Goal: Transaction & Acquisition: Download file/media

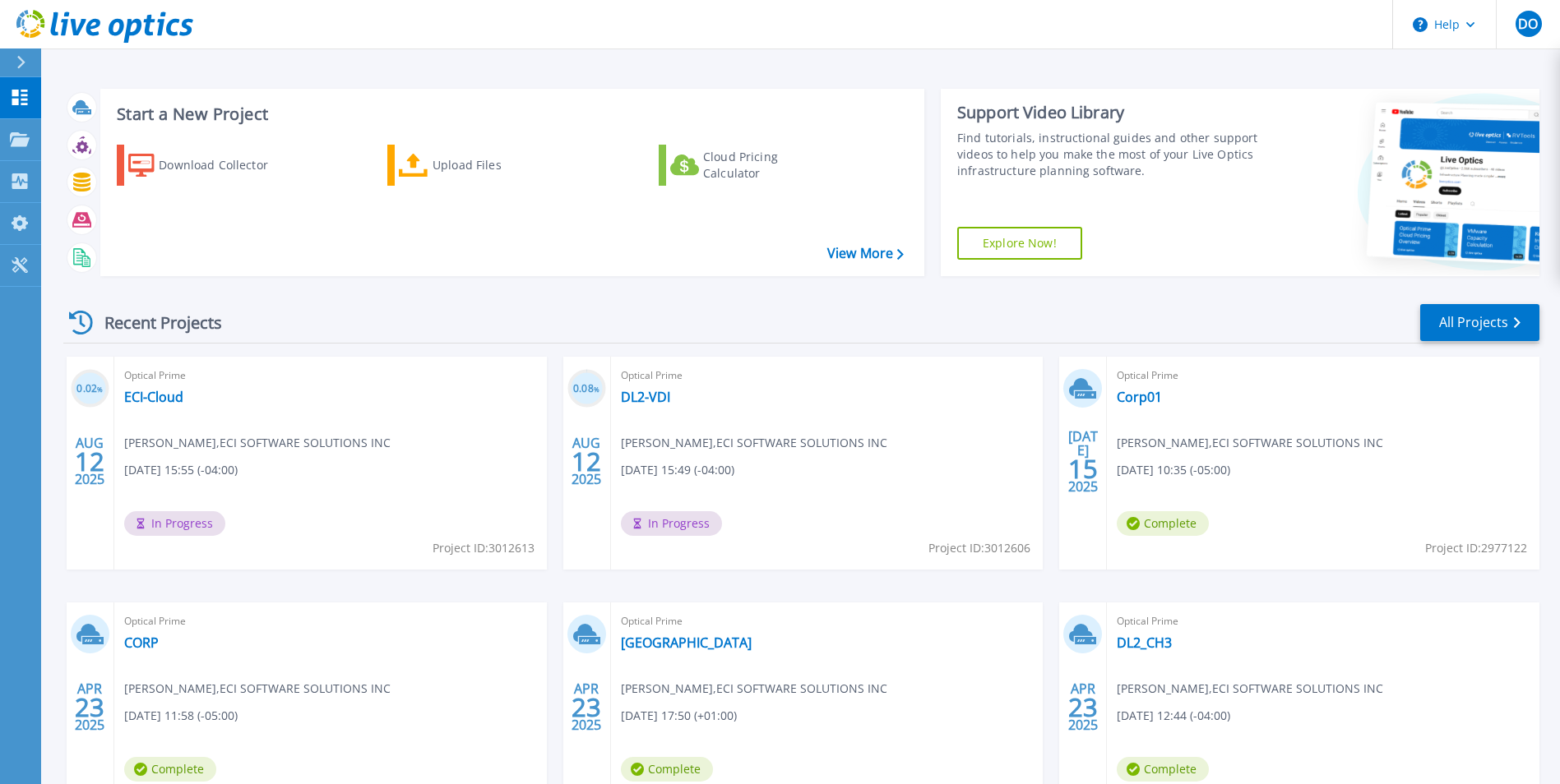
click at [534, 311] on div "Recent Projects All Projects" at bounding box center [801, 322] width 1476 height 41
click at [509, 294] on div "Recent Projects All Projects 0.02 % [DATE] Optical Prime ECI-Cloud [PERSON_NAME…" at bounding box center [801, 575] width 1476 height 572
click at [199, 157] on div "Download Collector" at bounding box center [224, 165] width 131 height 33
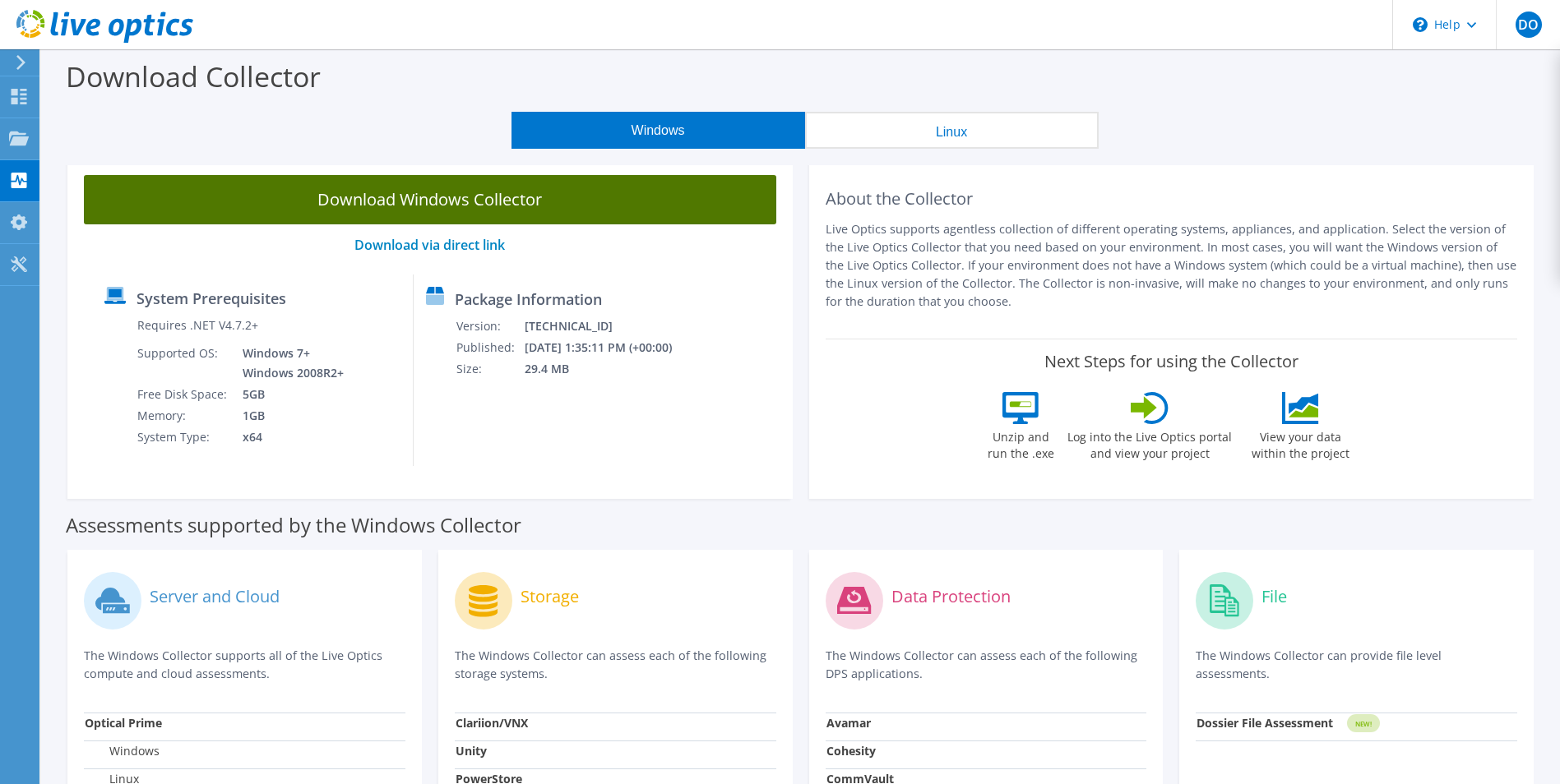
click at [366, 199] on link "Download Windows Collector" at bounding box center [430, 199] width 692 height 49
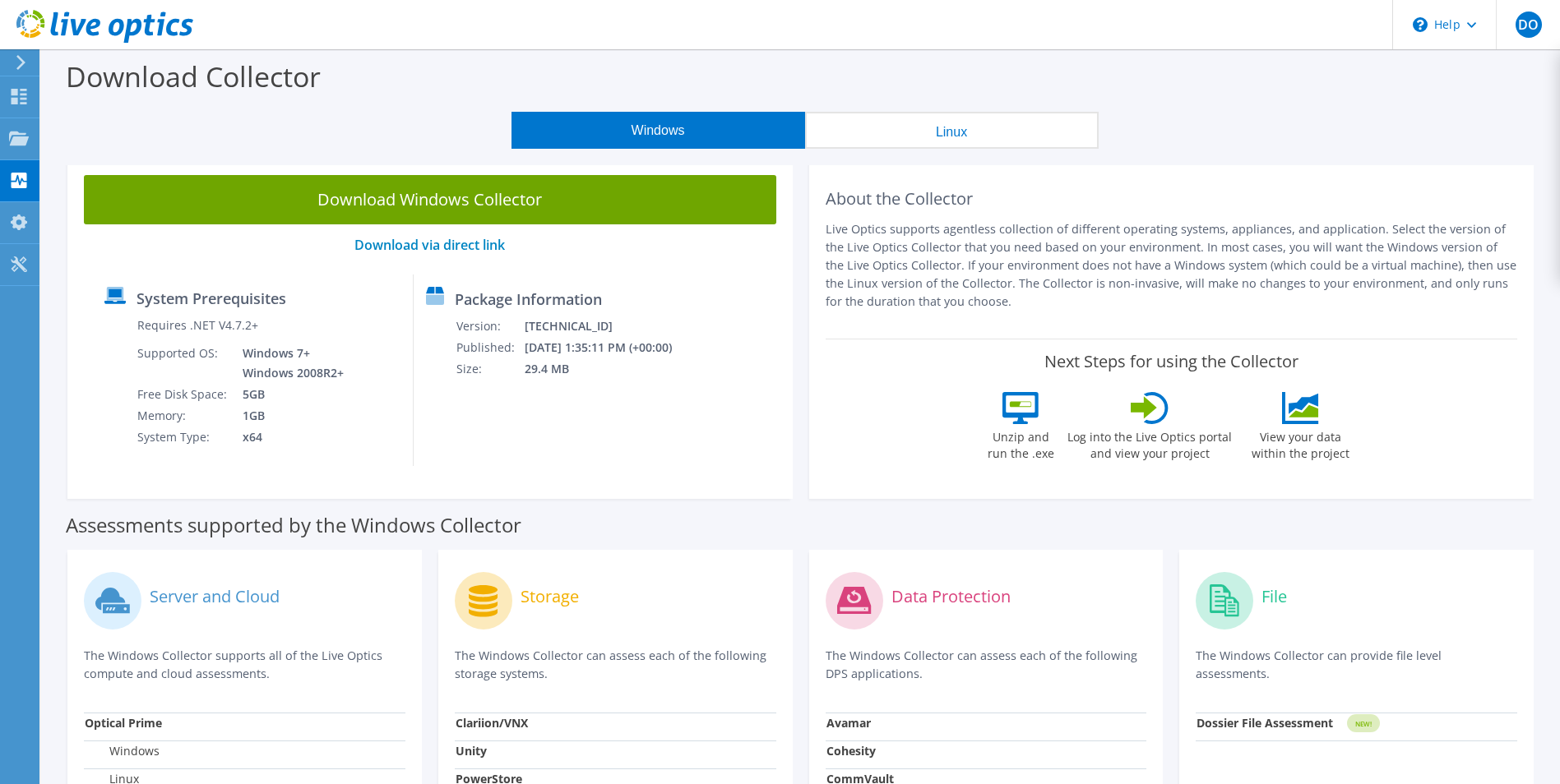
click at [358, 121] on div "Windows Linux" at bounding box center [804, 130] width 1494 height 37
